Goal: Task Accomplishment & Management: Use online tool/utility

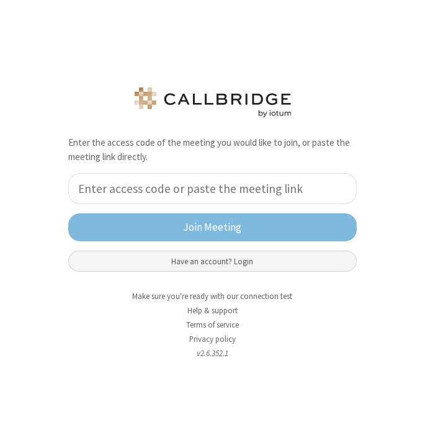
click at [152, 258] on button "Have an account? Login" at bounding box center [212, 261] width 289 height 21
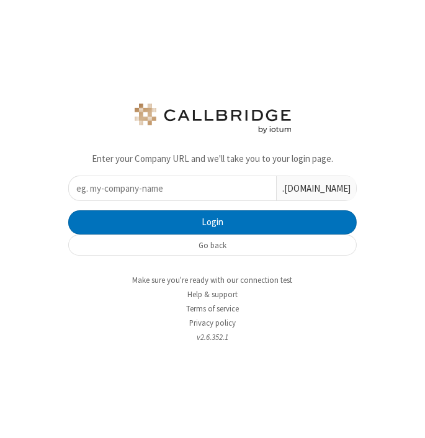
click at [152, 189] on input "text" at bounding box center [172, 188] width 207 height 24
type input "dev"
click at [68, 210] on button "Login" at bounding box center [212, 222] width 289 height 25
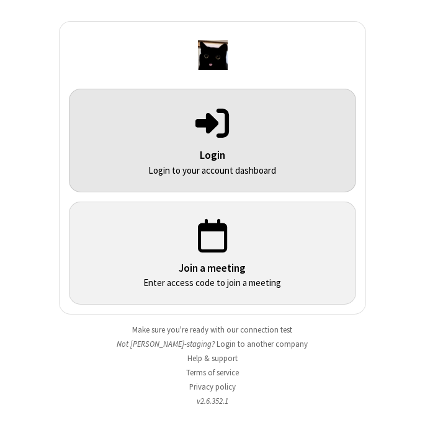
click at [255, 151] on p "Login" at bounding box center [212, 156] width 253 height 16
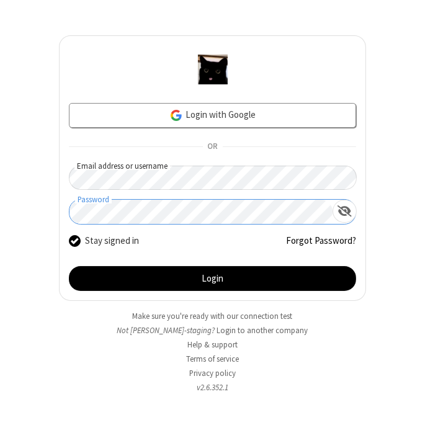
click at [69, 266] on button "Login" at bounding box center [212, 278] width 287 height 25
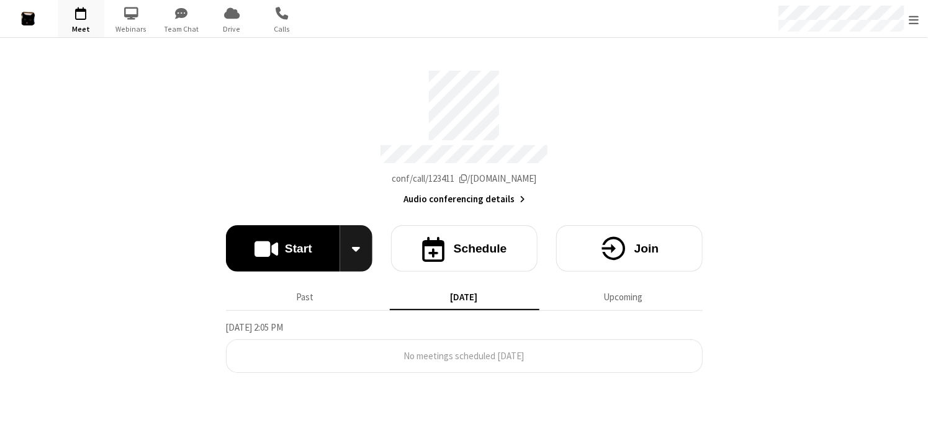
drag, startPoint x: 790, startPoint y: 232, endPoint x: 792, endPoint y: 218, distance: 14.4
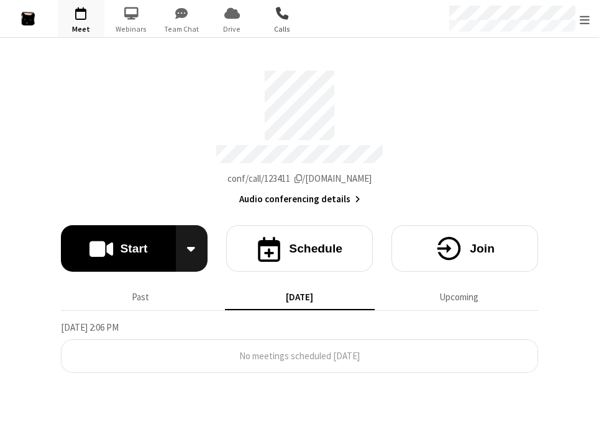
click at [284, 16] on span "button" at bounding box center [282, 12] width 47 height 21
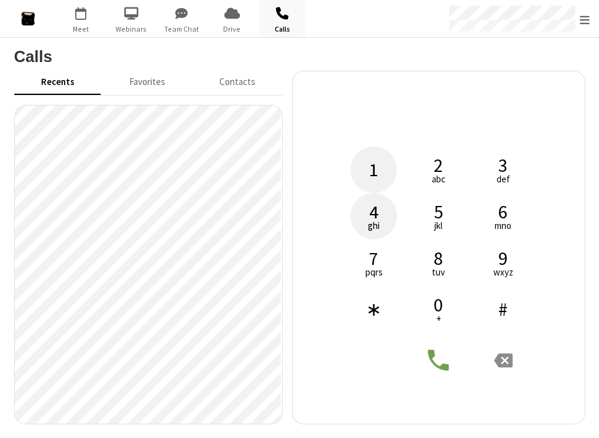
drag, startPoint x: 380, startPoint y: 206, endPoint x: 375, endPoint y: 166, distance: 40.0
click at [381, 206] on button "4 ghi" at bounding box center [373, 216] width 47 height 47
click at [375, 166] on span "1" at bounding box center [373, 169] width 9 height 19
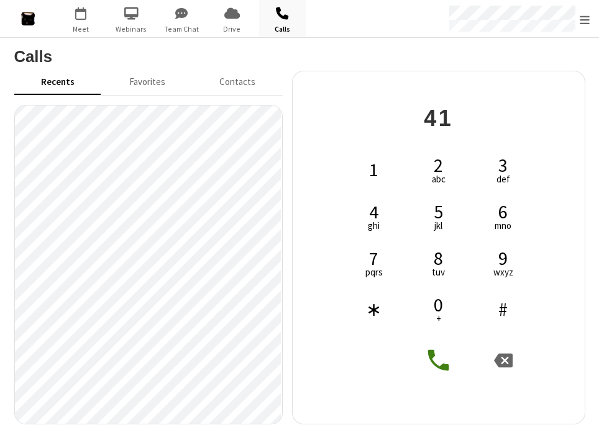
click at [530, 220] on div "1 2 abc 3 def 4 ghi 5 jkl 6 mno 7 pqrs 8 tuv 9 wxyz ∗ 0 + #" at bounding box center [438, 240] width 186 height 186
click at [510, 221] on span "mno" at bounding box center [502, 225] width 17 height 9
click at [501, 358] on icon at bounding box center [503, 360] width 19 height 19
click at [502, 358] on icon at bounding box center [503, 361] width 19 height 14
click at [503, 358] on icon at bounding box center [503, 361] width 19 height 14
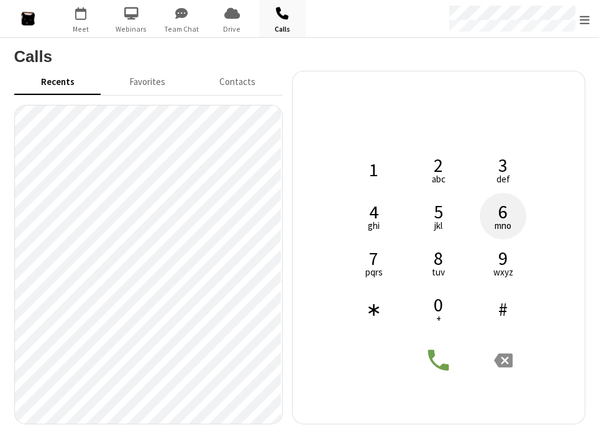
click at [500, 226] on span "mno" at bounding box center [502, 225] width 17 height 9
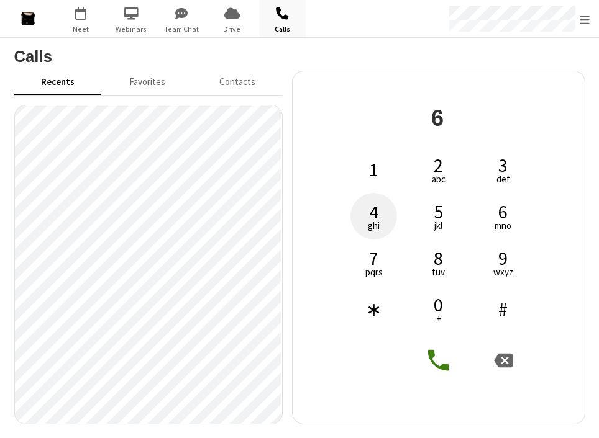
click at [377, 212] on span "4" at bounding box center [373, 211] width 9 height 19
click at [363, 255] on button "7 pqrs" at bounding box center [373, 263] width 47 height 47
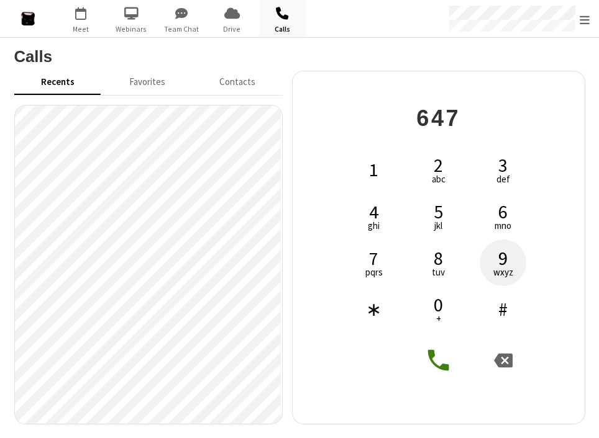
click at [513, 251] on button "9 wxyz" at bounding box center [502, 263] width 47 height 47
click at [504, 265] on span "9" at bounding box center [502, 258] width 9 height 19
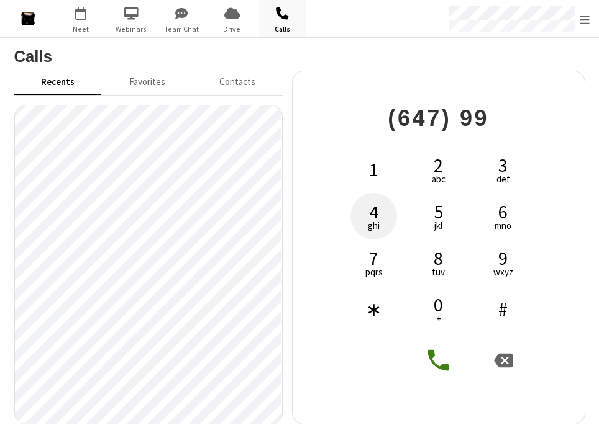
click at [392, 206] on button "4 ghi" at bounding box center [373, 216] width 47 height 47
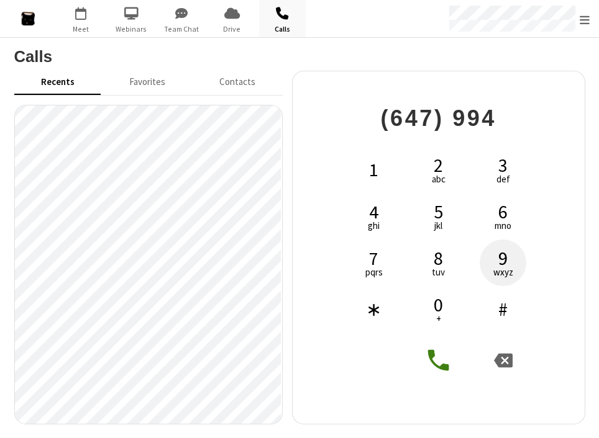
click at [508, 273] on span "wxyz" at bounding box center [503, 272] width 20 height 9
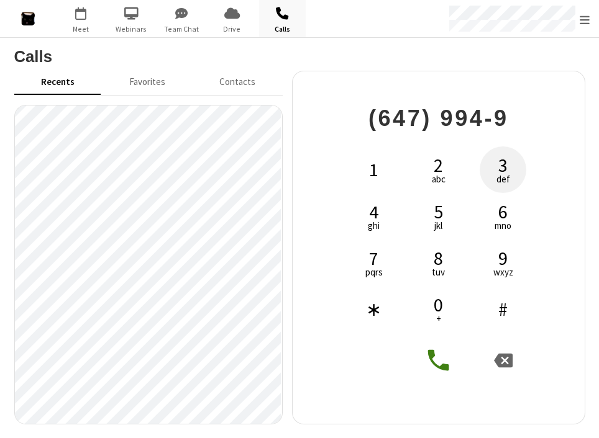
click at [502, 161] on span "3" at bounding box center [502, 165] width 9 height 19
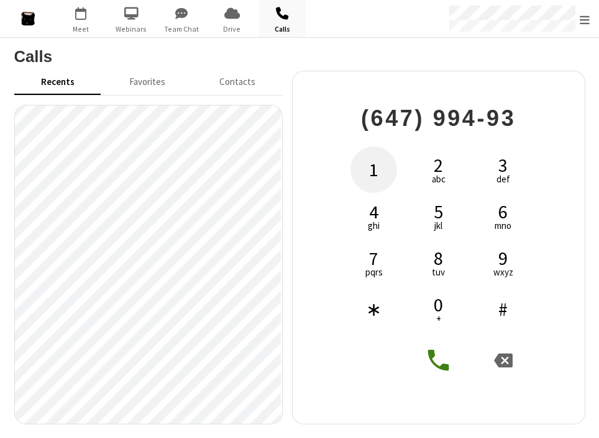
click at [364, 171] on button "1" at bounding box center [373, 170] width 47 height 47
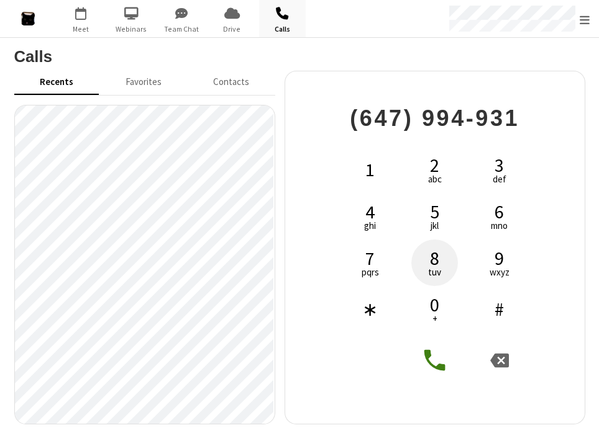
click at [440, 256] on button "8 tuv" at bounding box center [434, 263] width 47 height 47
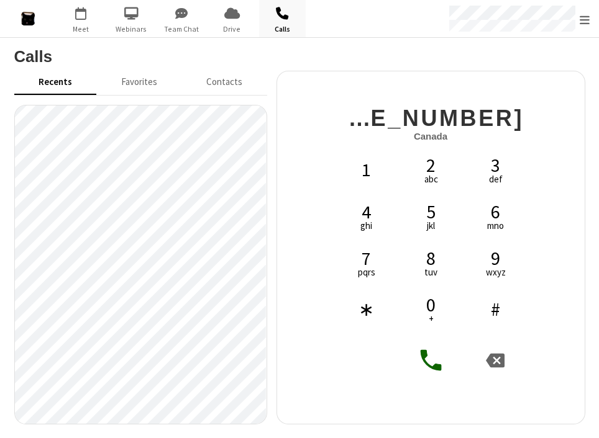
click at [431, 366] on icon at bounding box center [431, 360] width 28 height 28
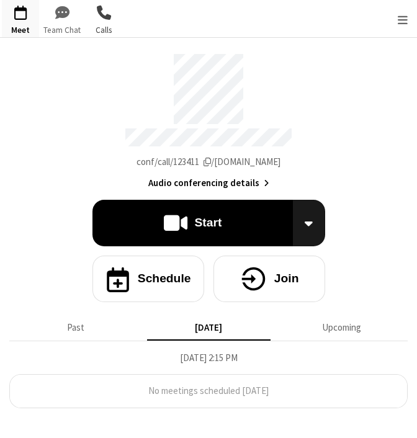
click at [94, 35] on span "Calls" at bounding box center [103, 30] width 37 height 12
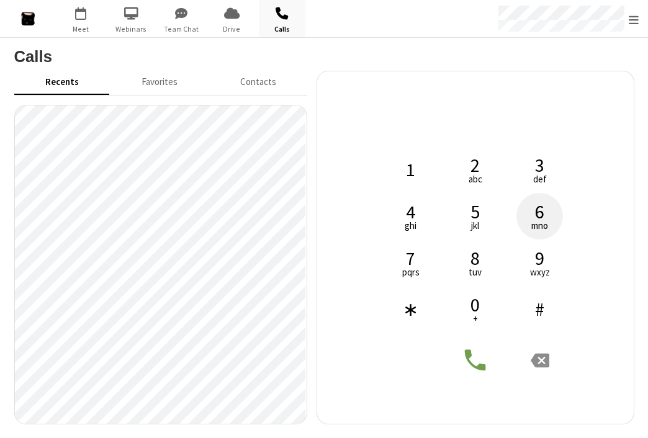
click at [189, 216] on span "6" at bounding box center [539, 211] width 9 height 19
click at [189, 221] on span "ghi" at bounding box center [411, 225] width 12 height 9
click at [189, 268] on span "pqrs" at bounding box center [410, 272] width 17 height 9
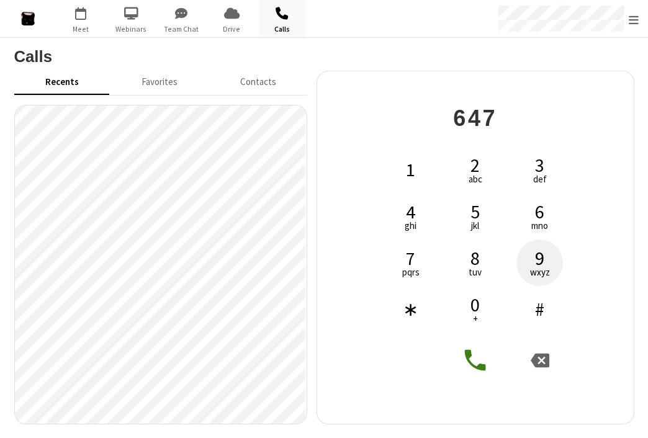
click at [189, 264] on button "9 wxyz" at bounding box center [540, 263] width 47 height 47
click at [189, 265] on button "9 wxyz" at bounding box center [540, 263] width 47 height 47
click at [189, 219] on div "1 2 abc 3 def 4 ghi 5 jkl 6 mno 7 pqrs 8 tuv 9 wxyz ∗ 0 + #" at bounding box center [475, 240] width 186 height 186
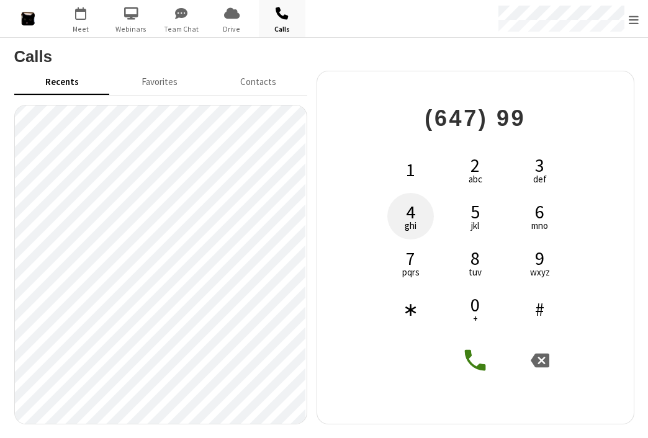
click at [189, 216] on button "4 ghi" at bounding box center [410, 216] width 47 height 47
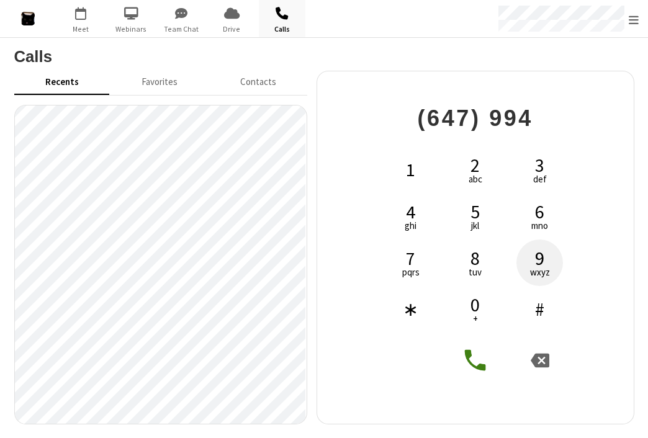
click at [189, 254] on button "9 wxyz" at bounding box center [540, 263] width 47 height 47
click at [189, 143] on h4 "(647) 994-9" at bounding box center [475, 126] width 186 height 40
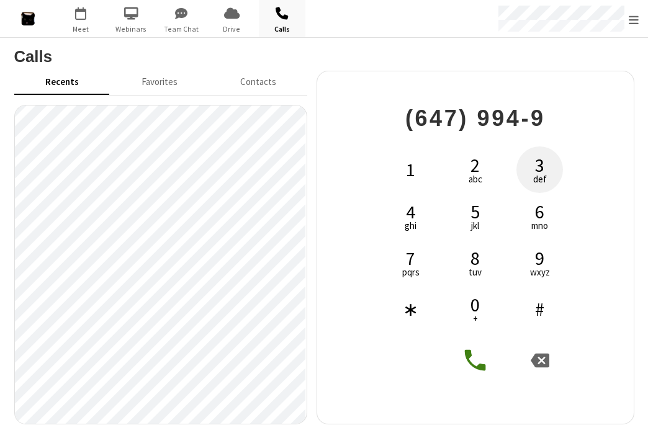
click at [189, 178] on button "3 def" at bounding box center [540, 170] width 47 height 47
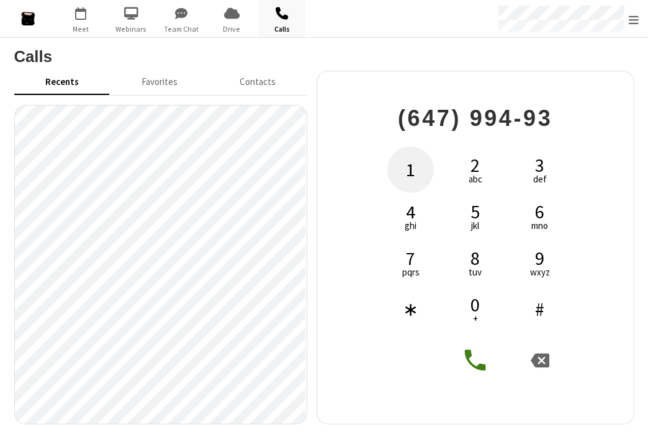
click at [189, 171] on button "1" at bounding box center [410, 170] width 47 height 47
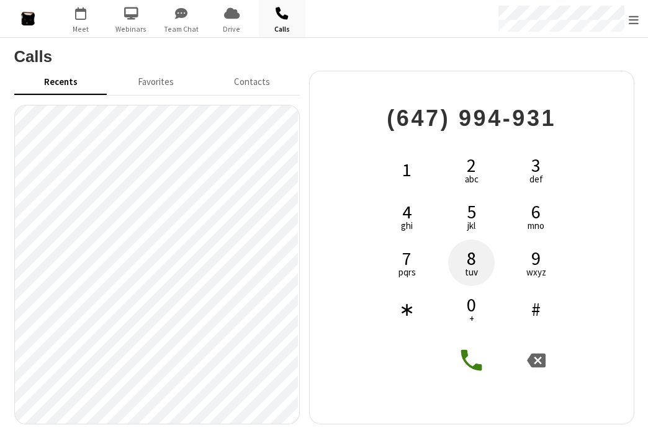
click at [189, 268] on span "tuv" at bounding box center [471, 272] width 13 height 9
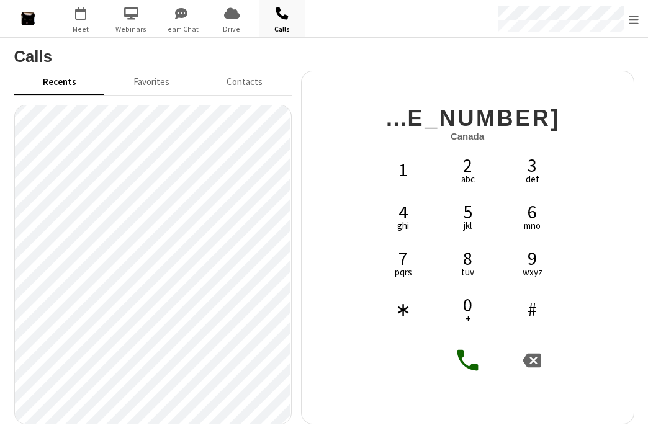
click at [189, 351] on icon at bounding box center [468, 360] width 28 height 28
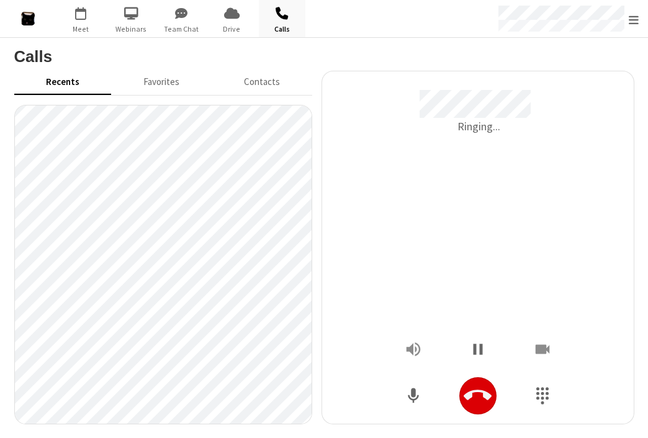
click at [189, 397] on icon "Hangup" at bounding box center [478, 396] width 28 height 28
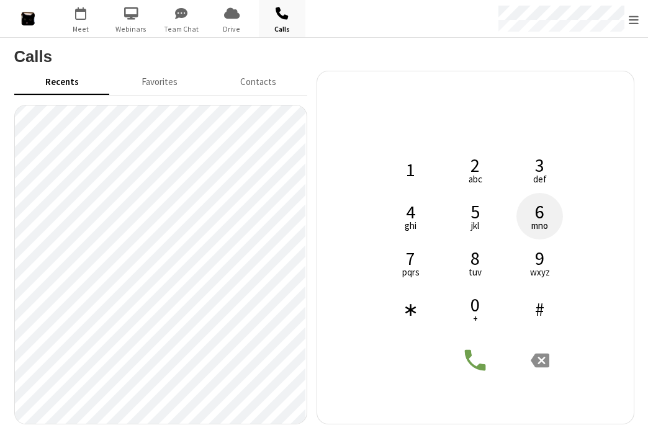
click at [189, 211] on span "6" at bounding box center [539, 211] width 9 height 19
click at [189, 355] on icon at bounding box center [540, 361] width 19 height 14
click at [70, 25] on span "Meet" at bounding box center [81, 29] width 47 height 11
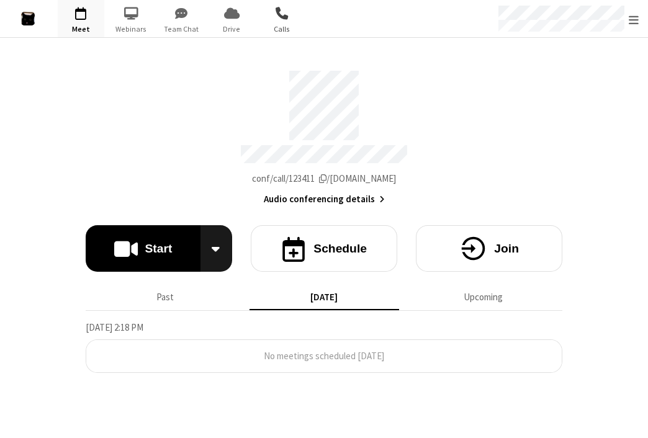
click at [278, 20] on span "button" at bounding box center [282, 12] width 47 height 21
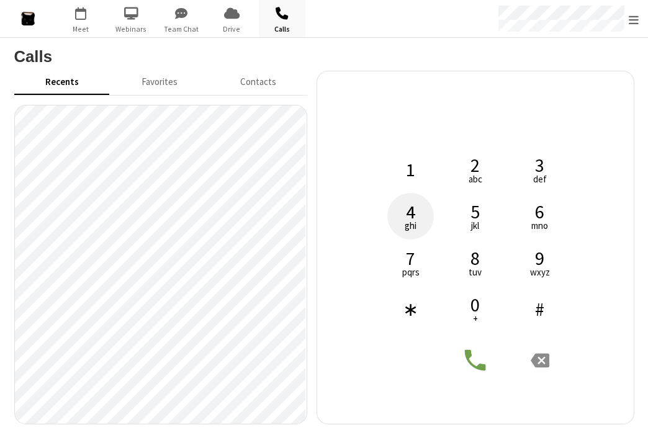
click at [422, 215] on button "4 ghi" at bounding box center [410, 216] width 47 height 47
click at [539, 356] on icon at bounding box center [540, 361] width 19 height 14
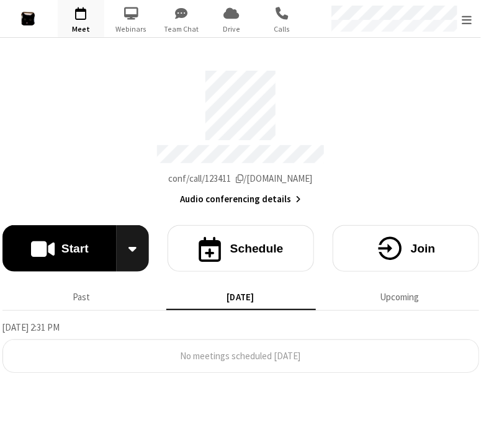
click at [165, 406] on section "Meeting link dev.callbridge.rocks/conf/call/123411 Audio conferencing details S…" at bounding box center [240, 238] width 481 height 400
